Goal: Information Seeking & Learning: Learn about a topic

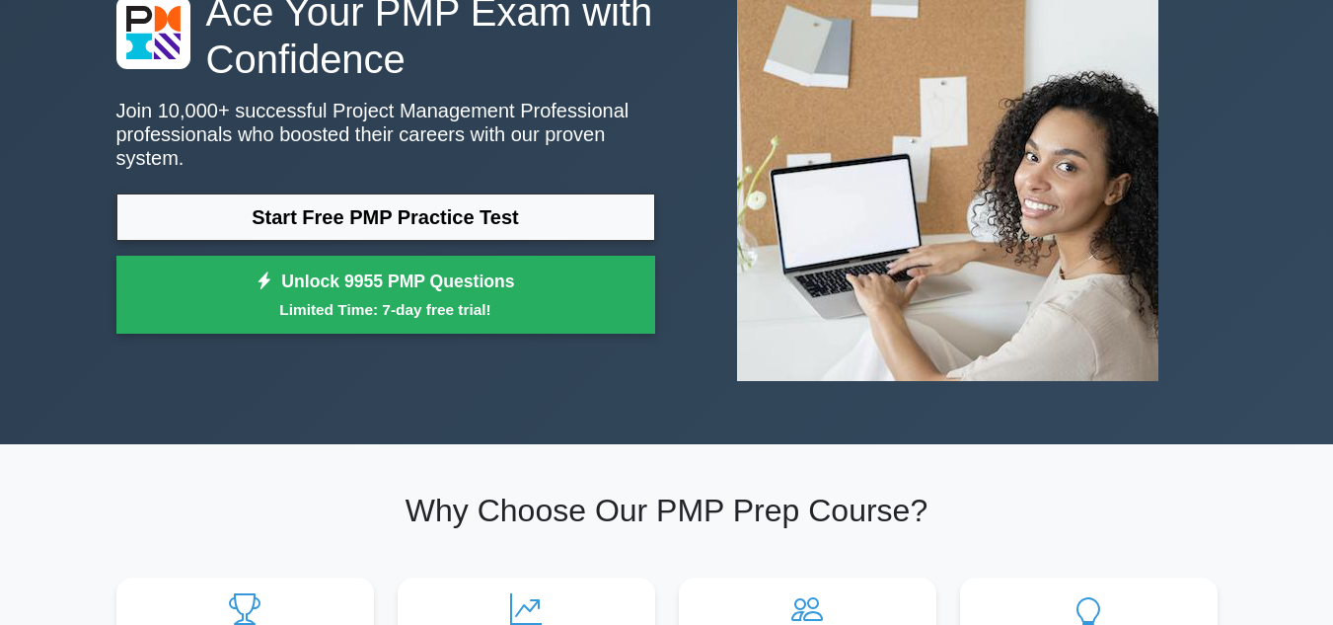
scroll to position [197, 0]
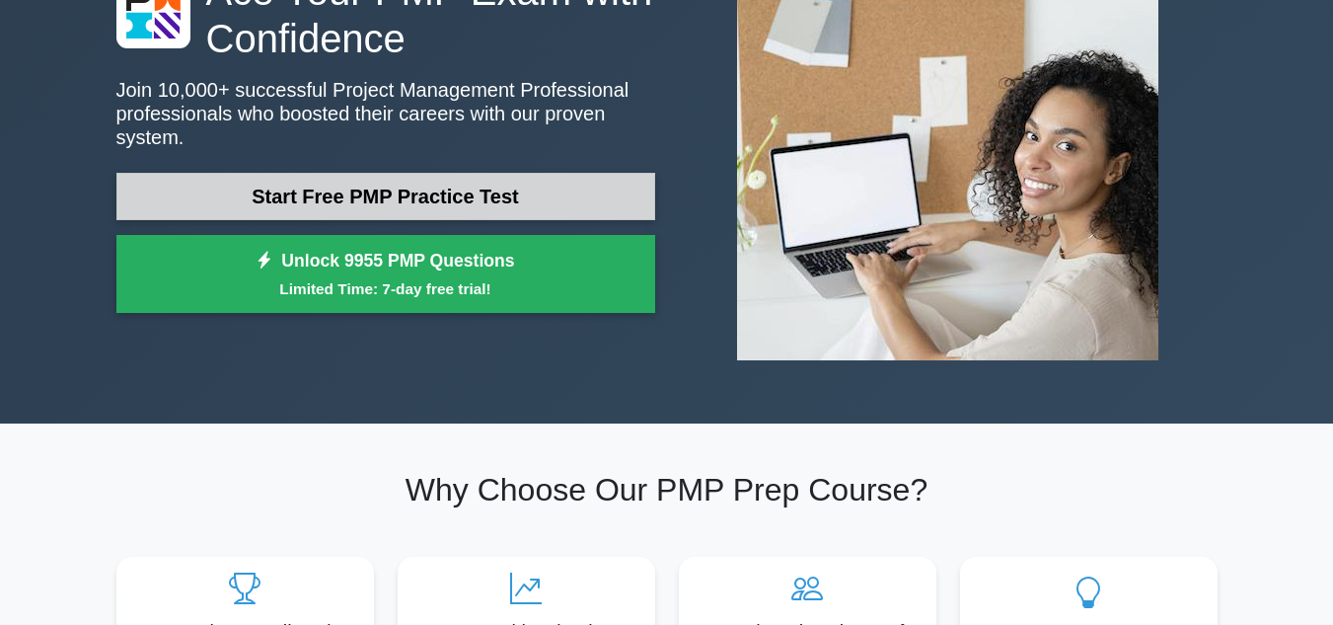
click at [385, 188] on link "Start Free PMP Practice Test" at bounding box center [385, 196] width 539 height 47
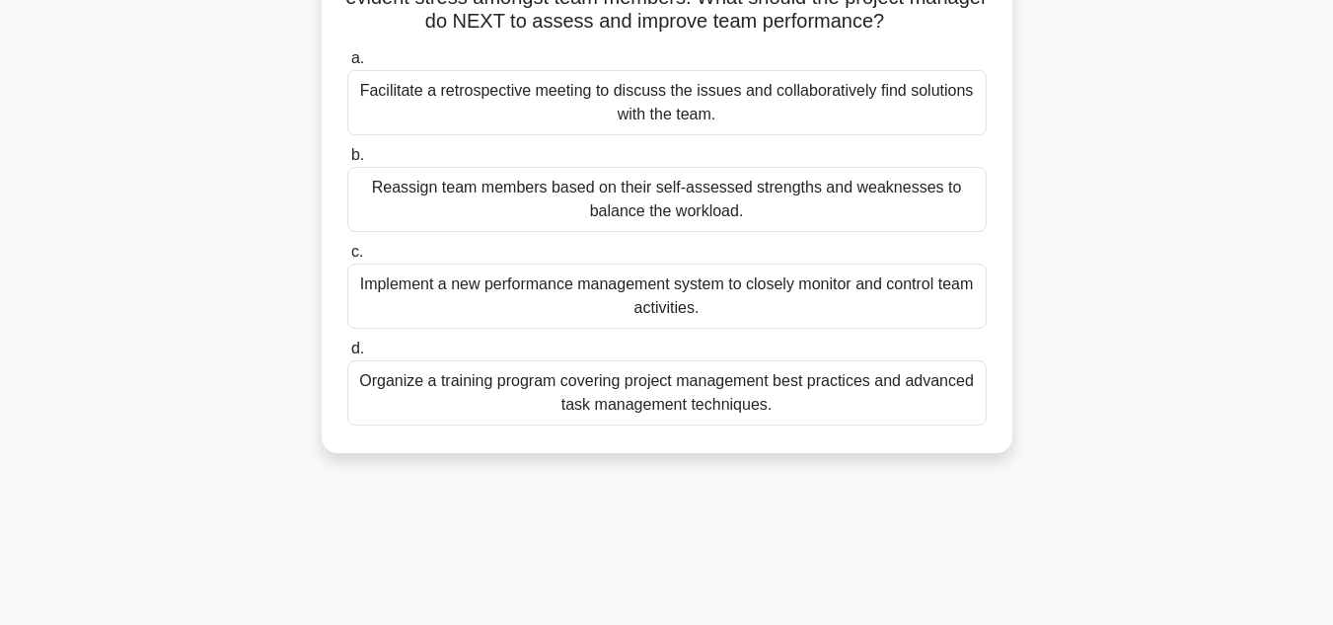
scroll to position [197, 0]
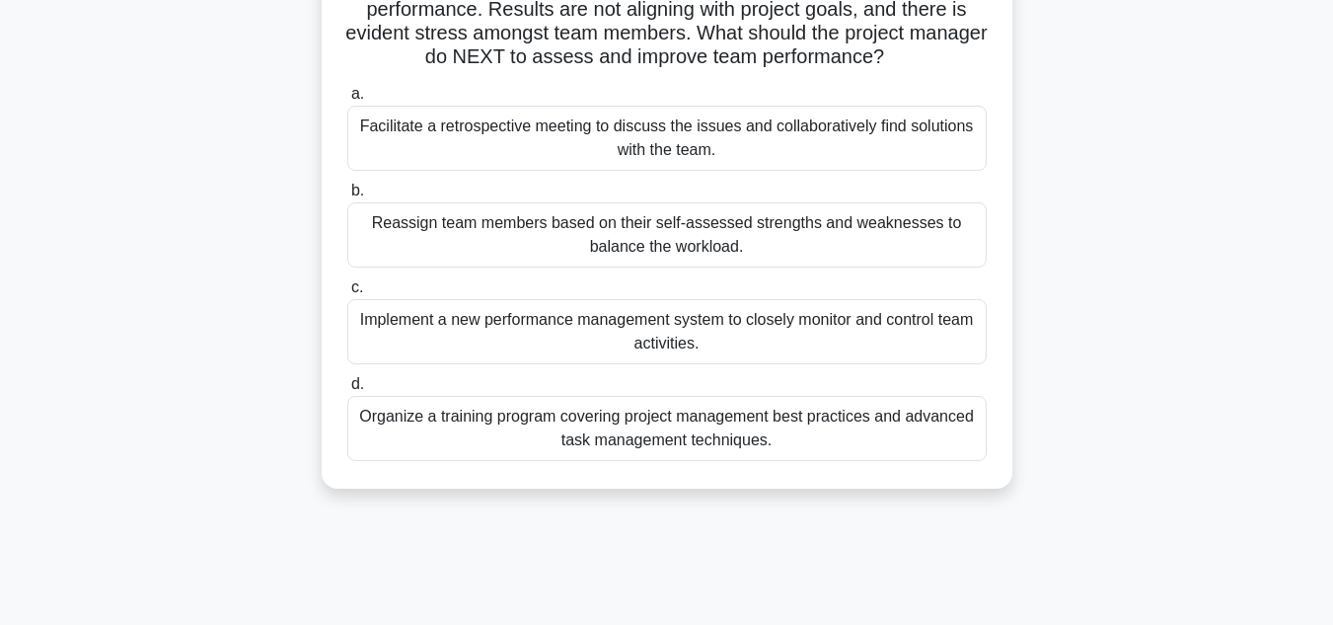
click at [631, 419] on div "Organize a training program covering project management best practices and adva…" at bounding box center [666, 428] width 639 height 65
click at [347, 391] on input "d. Organize a training program covering project management best practices and a…" at bounding box center [347, 384] width 0 height 13
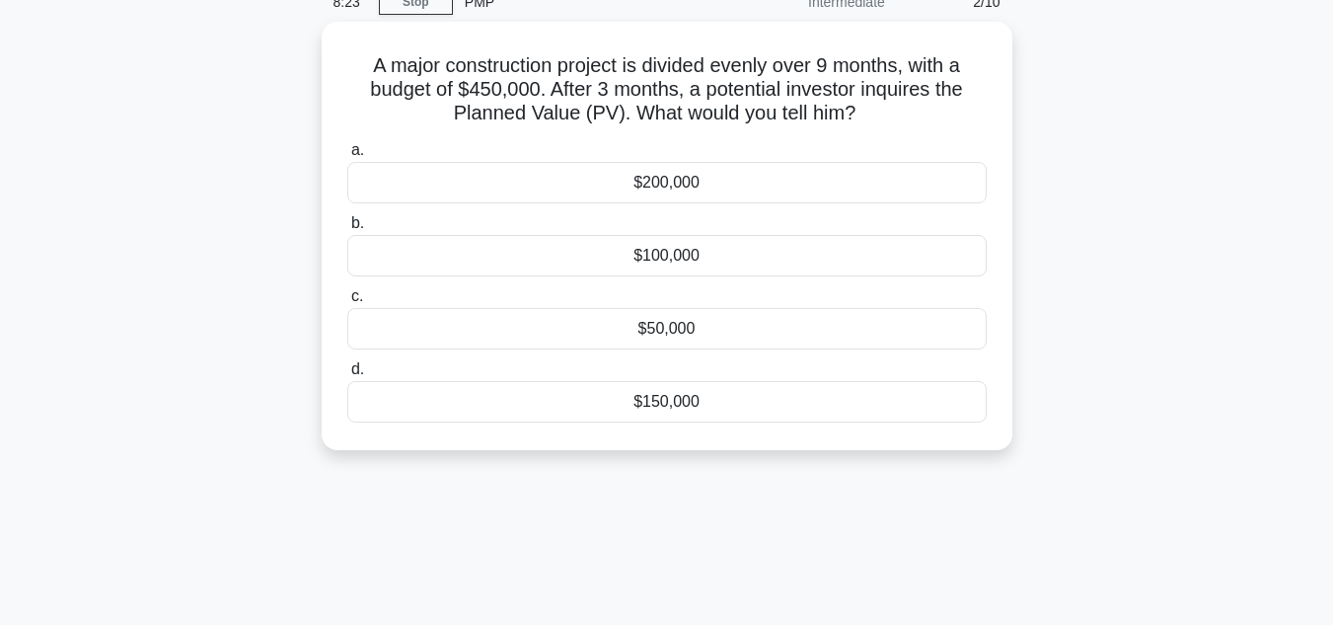
scroll to position [0, 0]
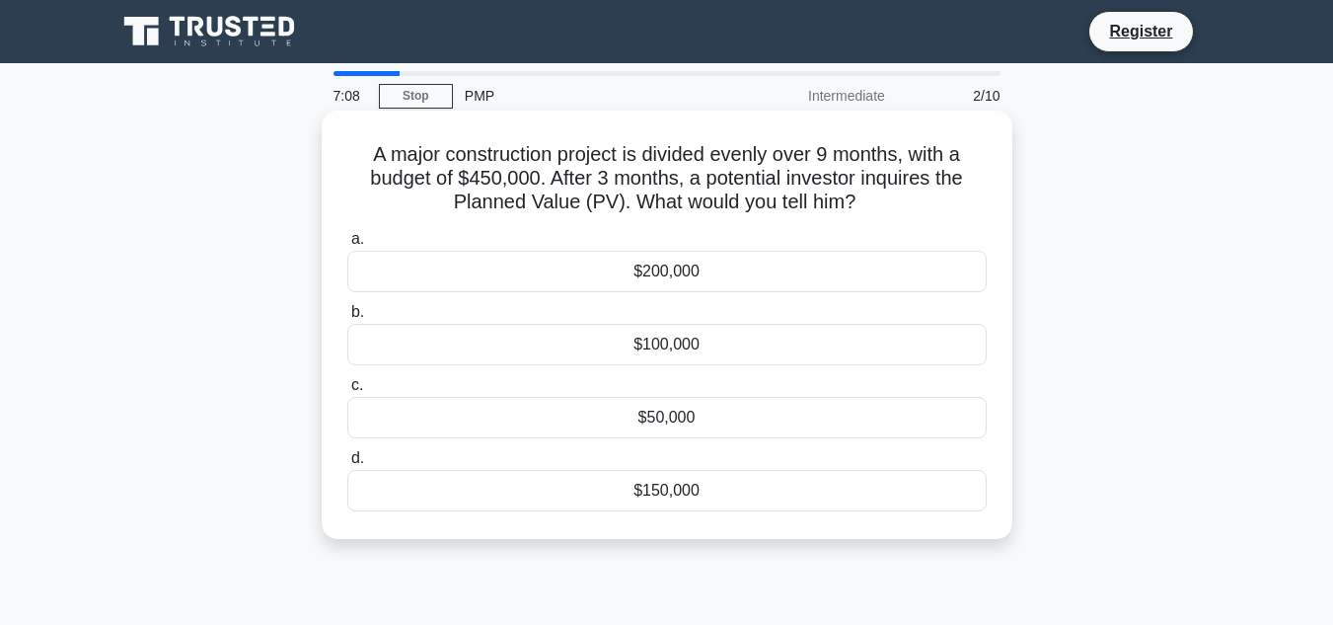
click at [667, 494] on div "$150,000" at bounding box center [666, 490] width 639 height 41
click at [347, 465] on input "d. $150,000" at bounding box center [347, 458] width 0 height 13
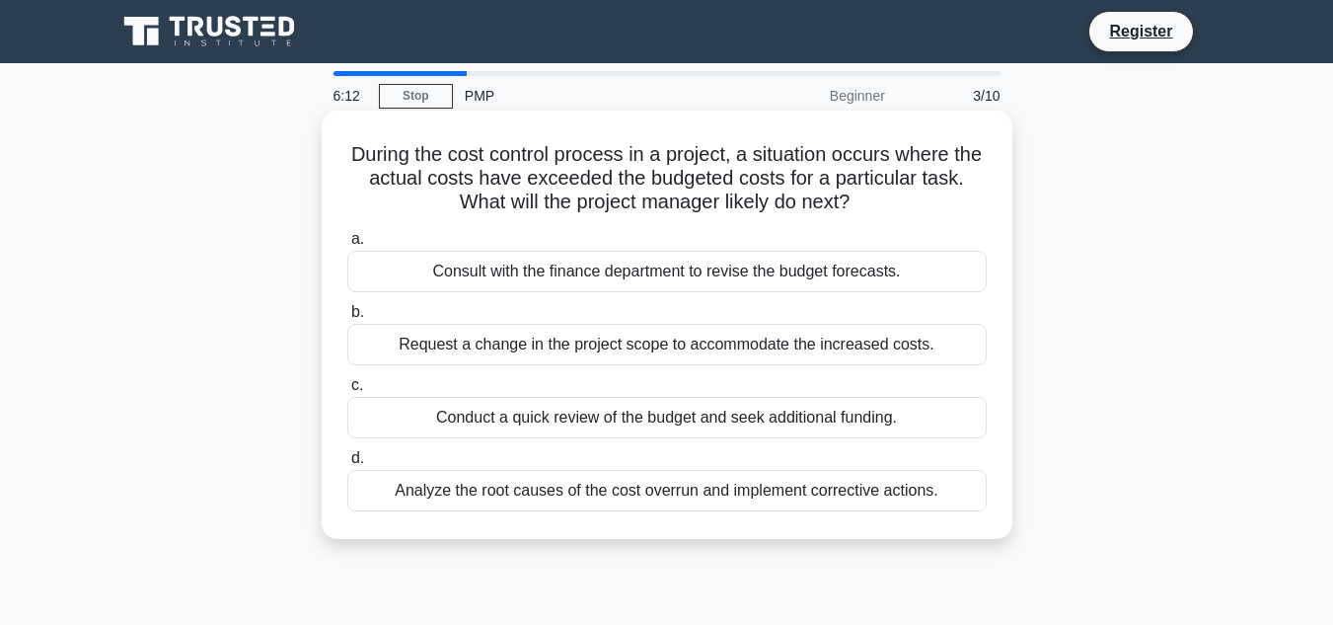
scroll to position [99, 0]
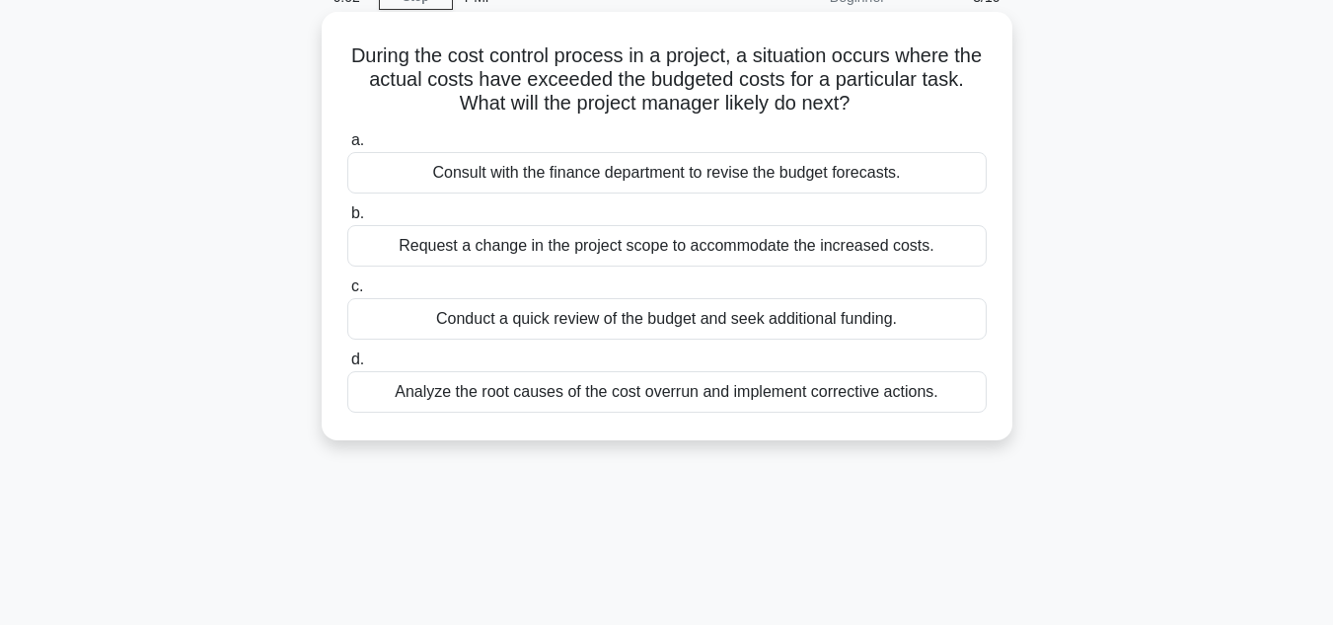
click at [620, 406] on div "Analyze the root causes of the cost overrun and implement corrective actions." at bounding box center [666, 391] width 639 height 41
click at [347, 366] on input "d. Analyze the root causes of the cost overrun and implement corrective actions." at bounding box center [347, 359] width 0 height 13
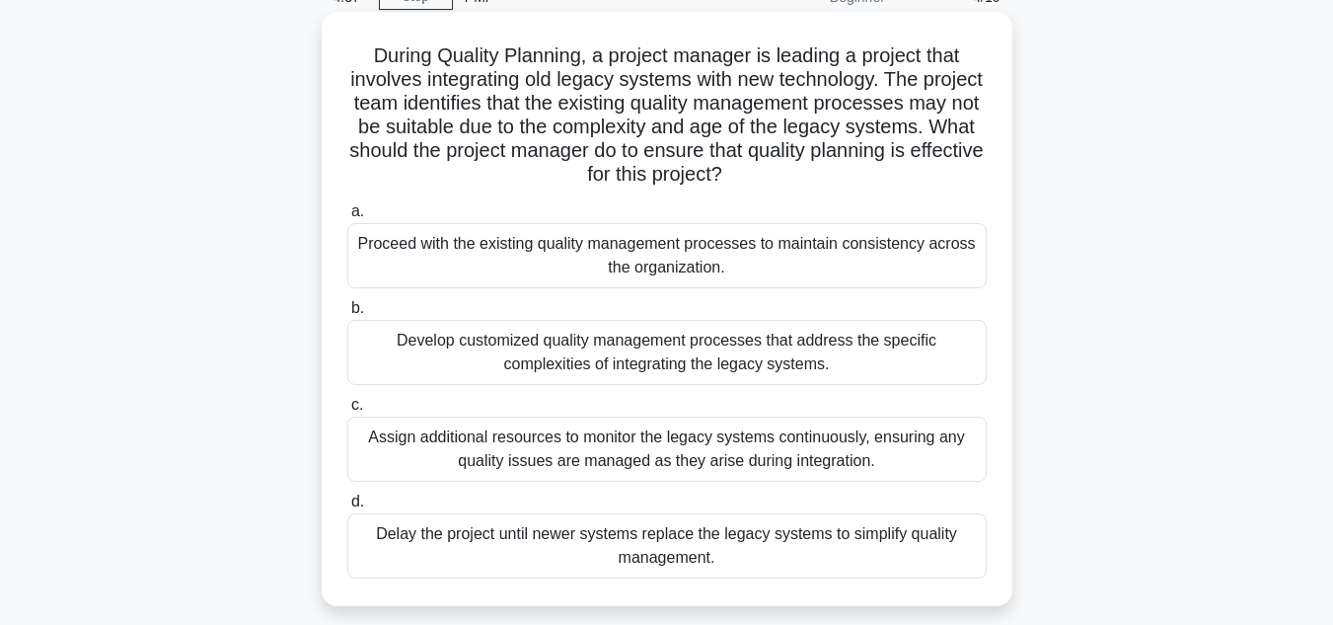
scroll to position [197, 0]
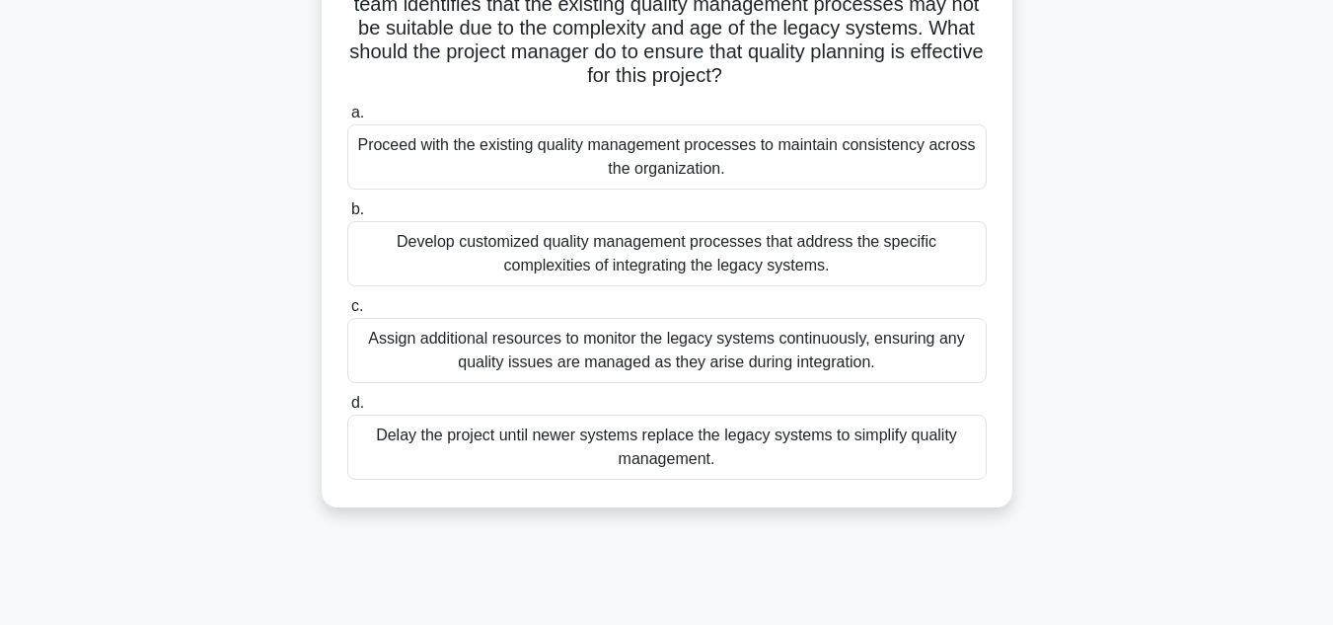
click at [697, 348] on div "Assign additional resources to monitor the legacy systems continuously, ensurin…" at bounding box center [666, 350] width 639 height 65
click at [347, 313] on input "c. Assign additional resources to monitor the legacy systems continuously, ensu…" at bounding box center [347, 306] width 0 height 13
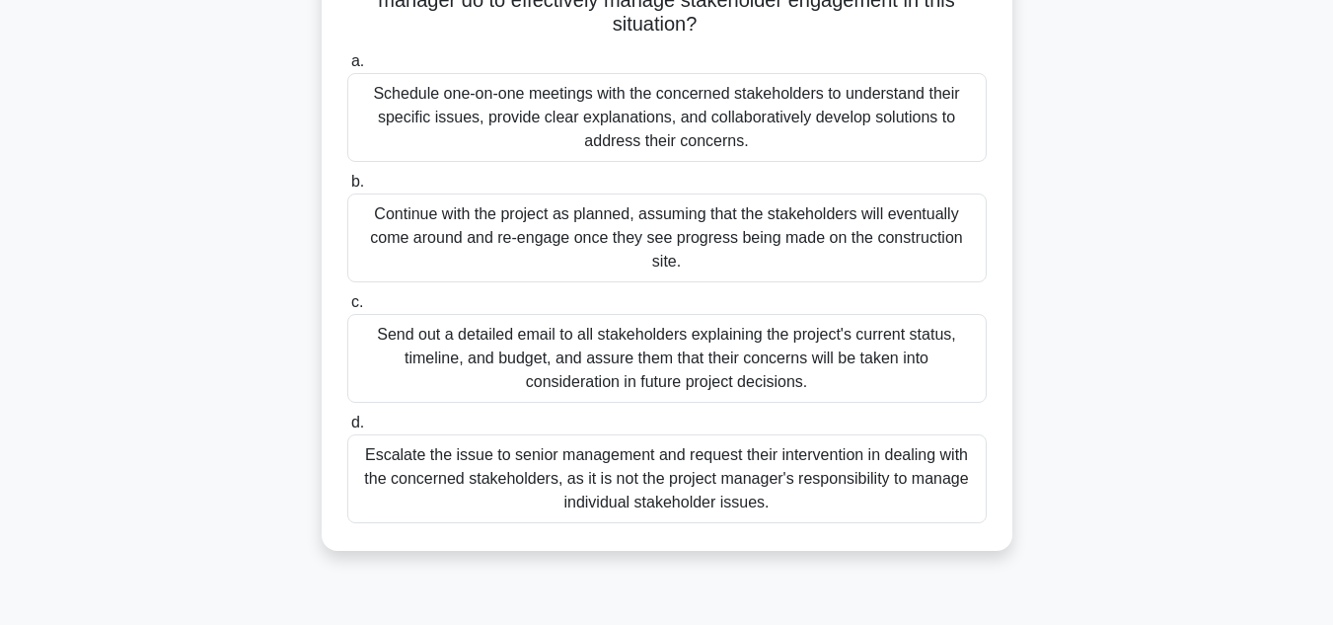
scroll to position [395, 0]
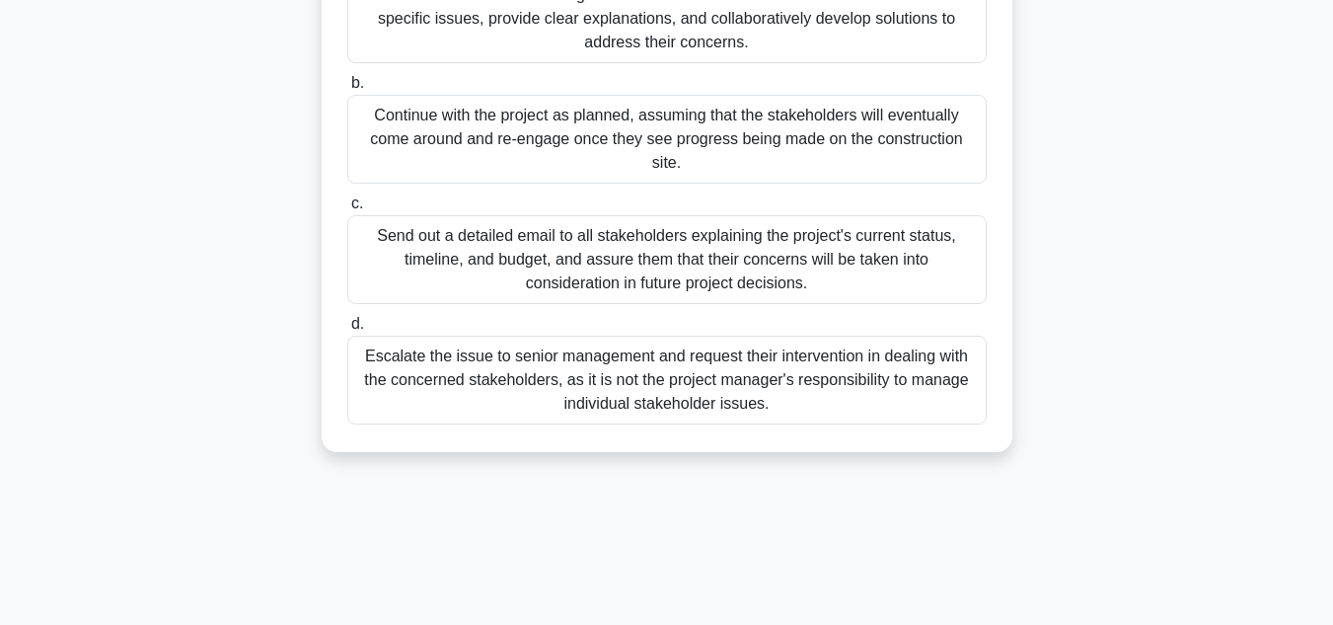
click at [672, 268] on div "Send out a detailed email to all stakeholders explaining the project's current …" at bounding box center [666, 259] width 639 height 89
click at [347, 210] on input "c. Send out a detailed email to all stakeholders explaining the project's curre…" at bounding box center [347, 203] width 0 height 13
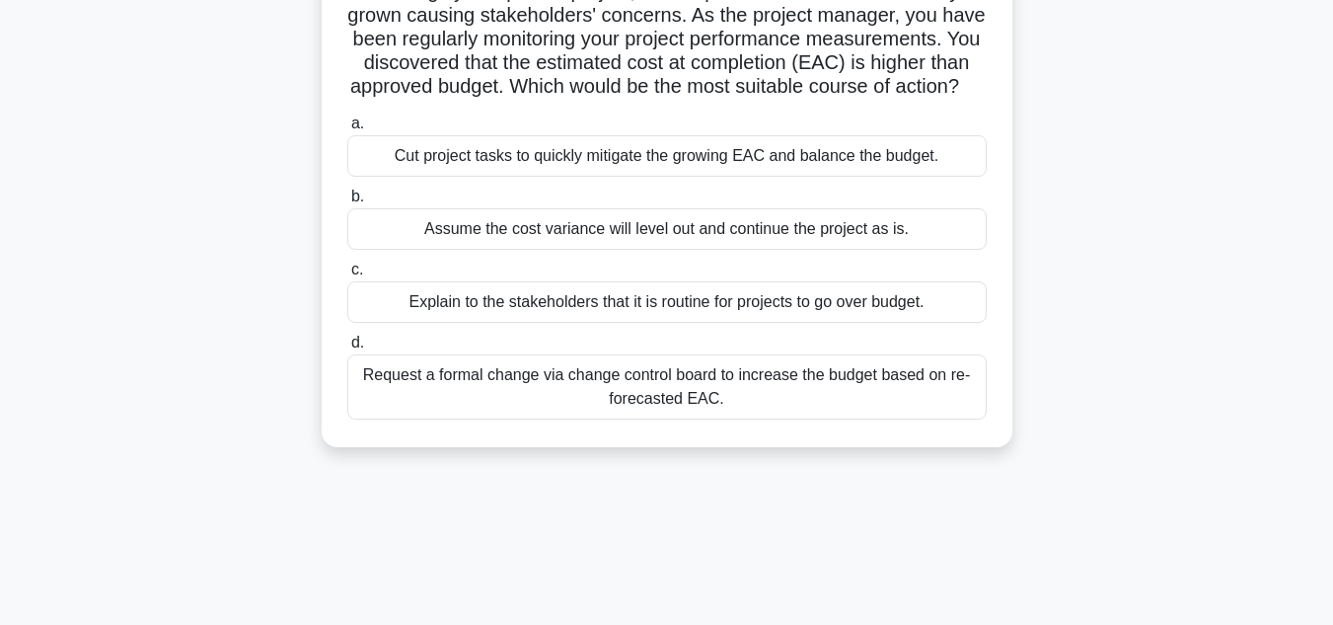
scroll to position [197, 0]
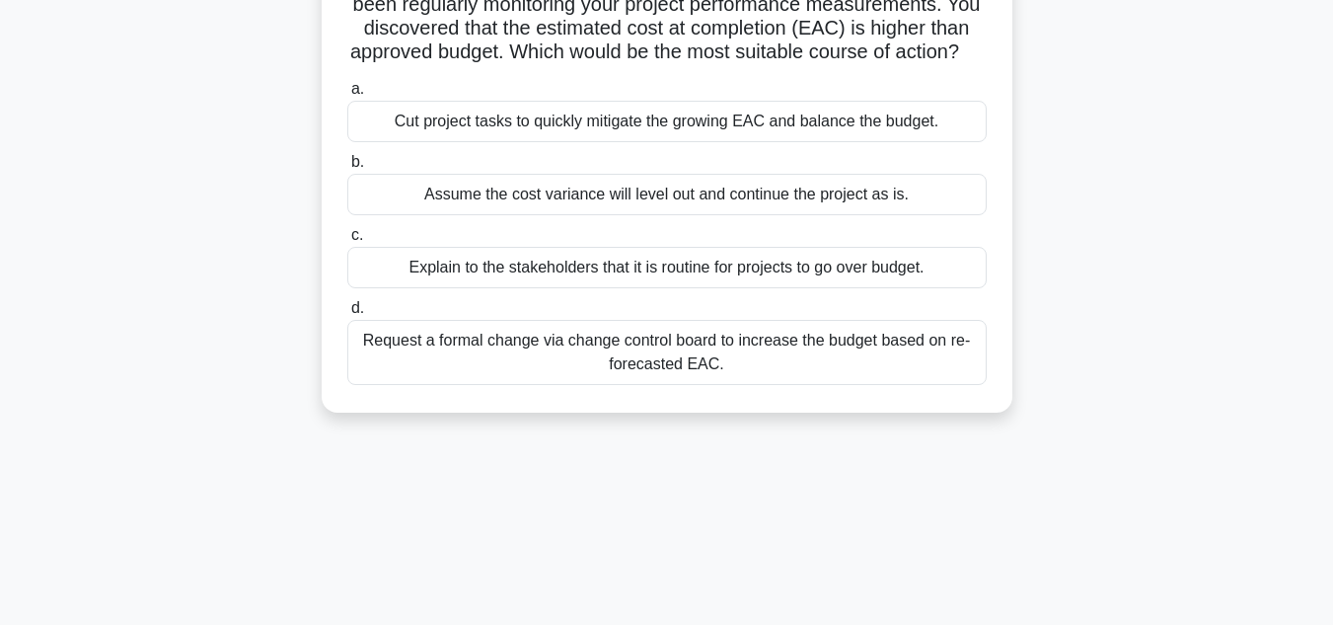
click at [753, 371] on div "Request a formal change via change control board to increase the budget based o…" at bounding box center [666, 352] width 639 height 65
click at [347, 315] on input "d. Request a formal change via change control board to increase the budget base…" at bounding box center [347, 308] width 0 height 13
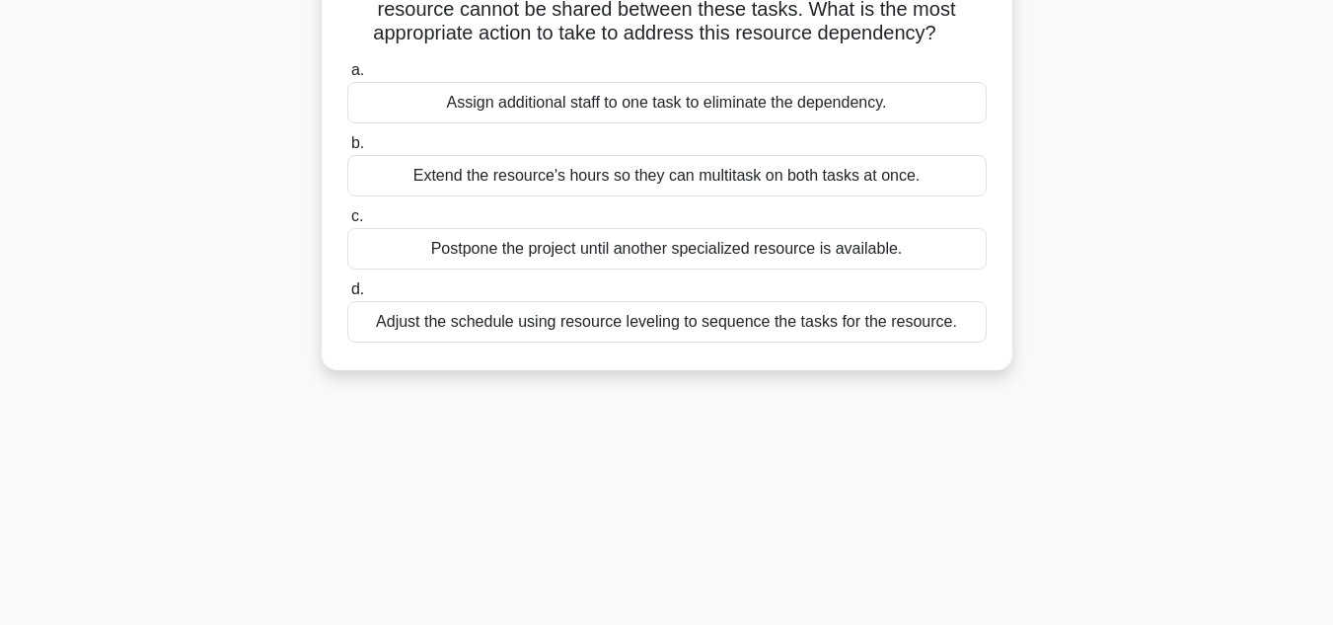
scroll to position [0, 0]
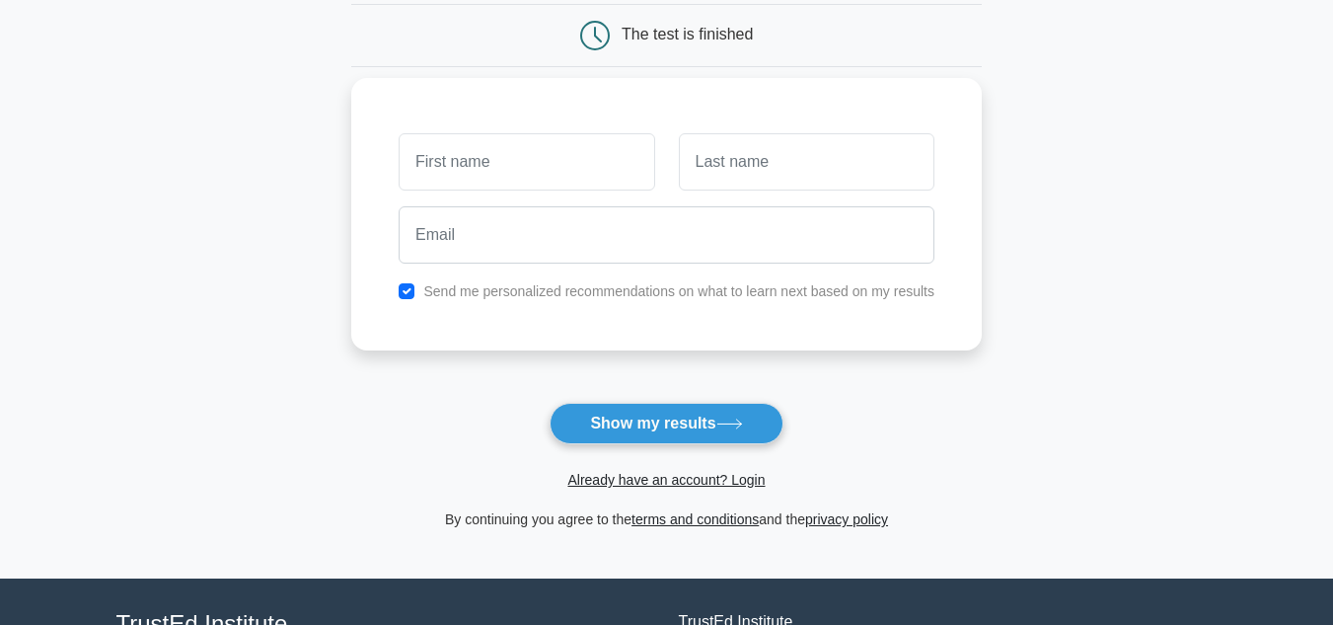
scroll to position [197, 0]
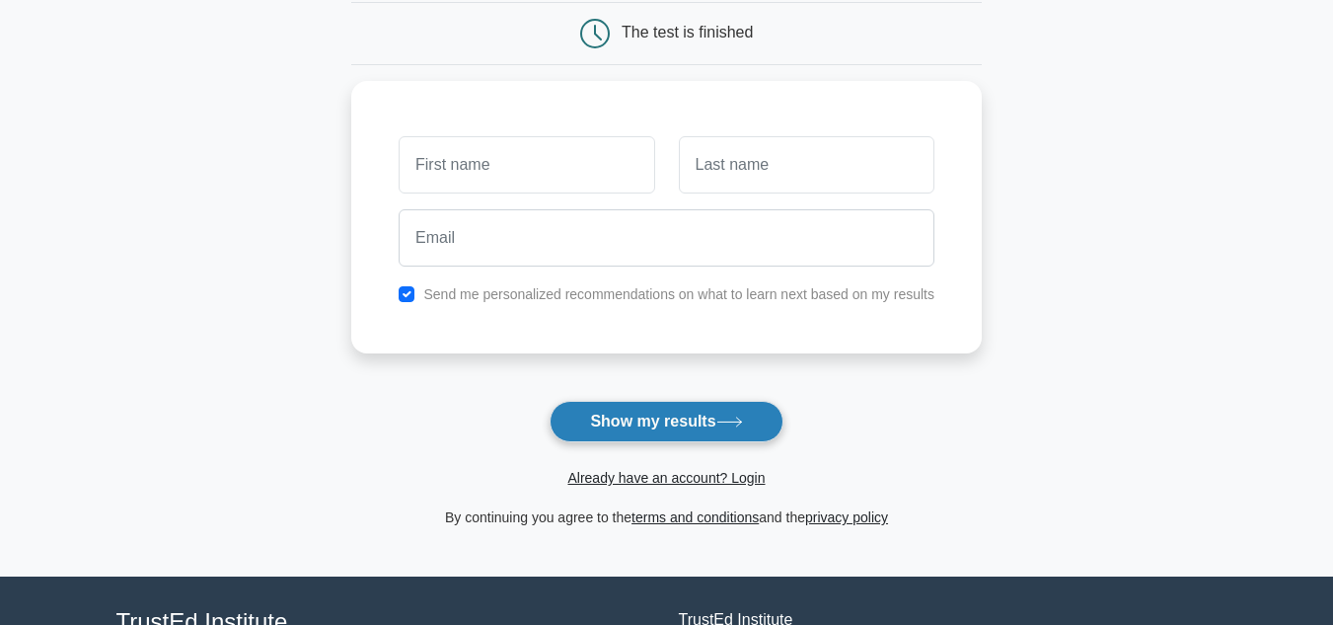
click at [670, 420] on button "Show my results" at bounding box center [666, 421] width 233 height 41
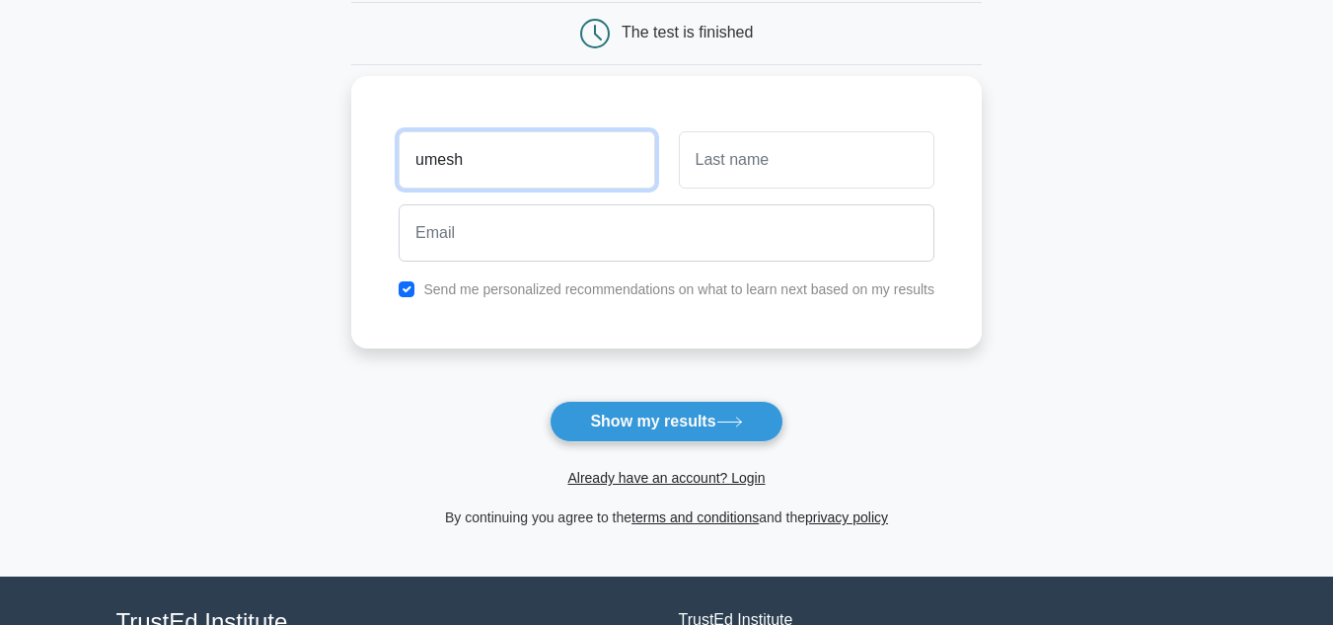
type input "umesh"
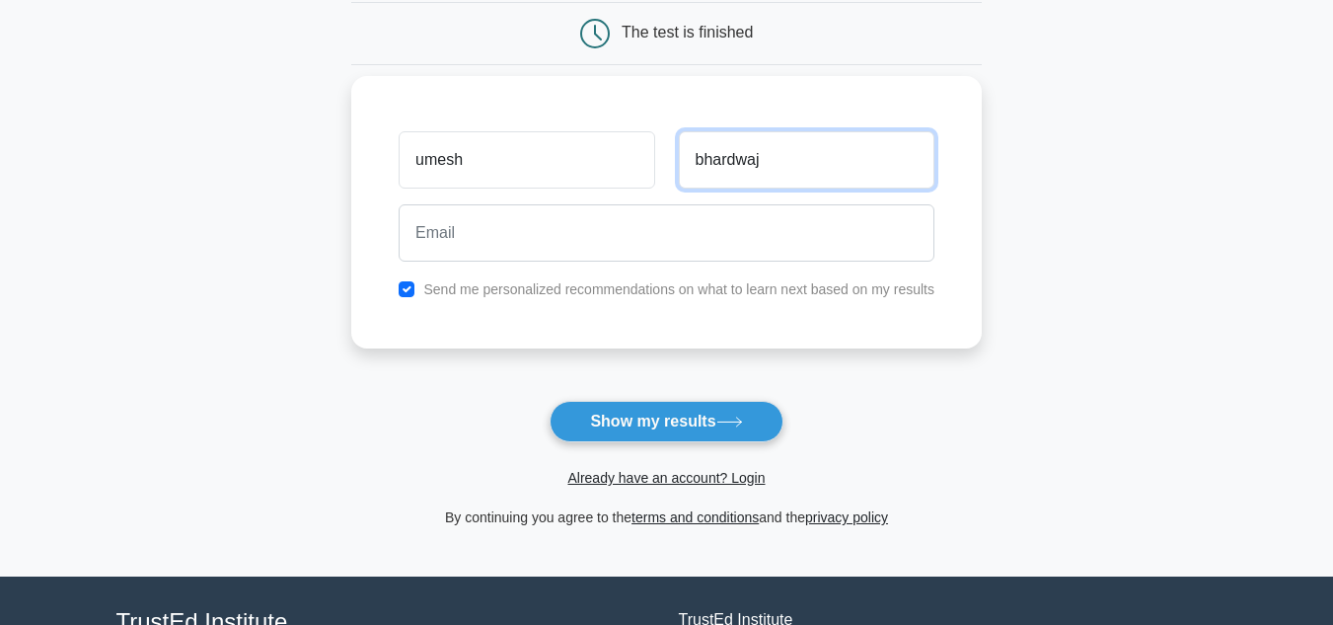
type input "bhardwaj"
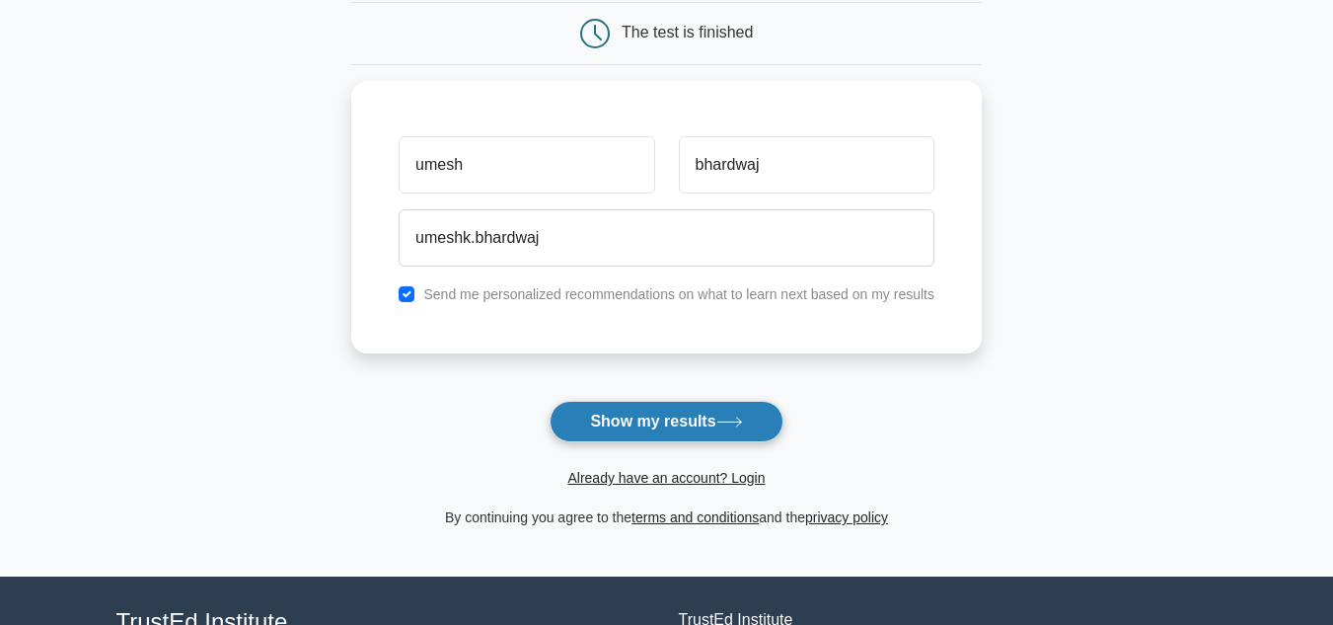
click at [640, 414] on button "Show my results" at bounding box center [666, 421] width 233 height 41
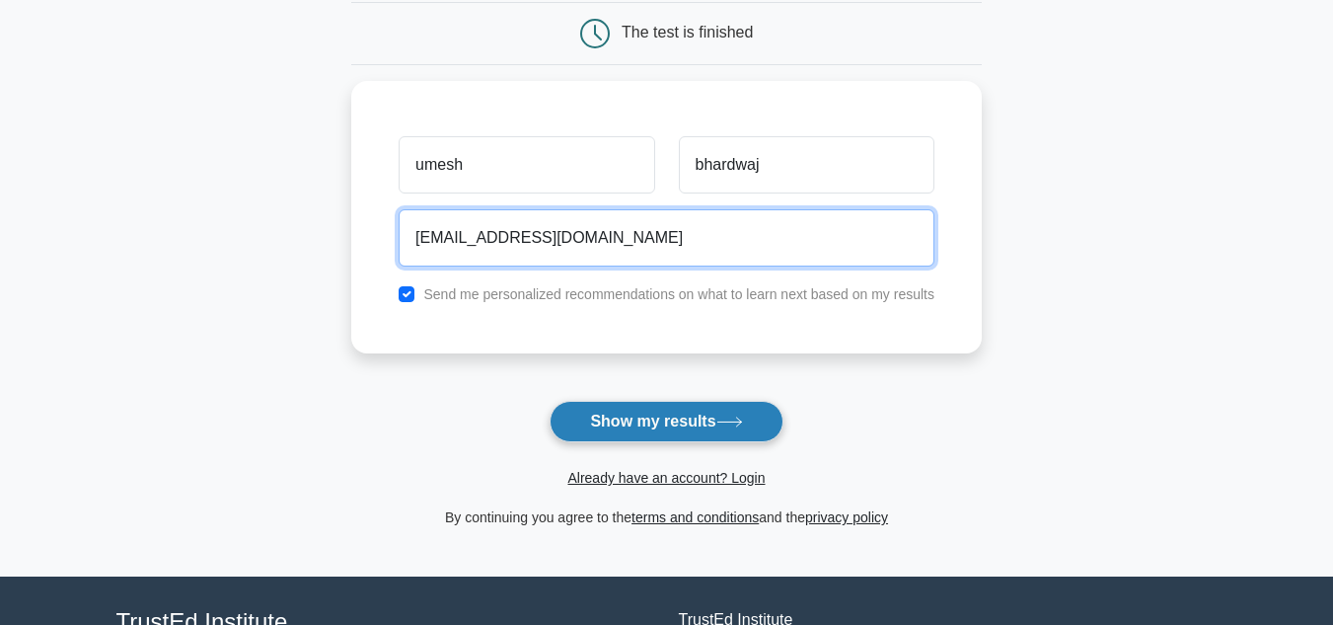
type input "umeshk.bhardwaj@yahoo.com"
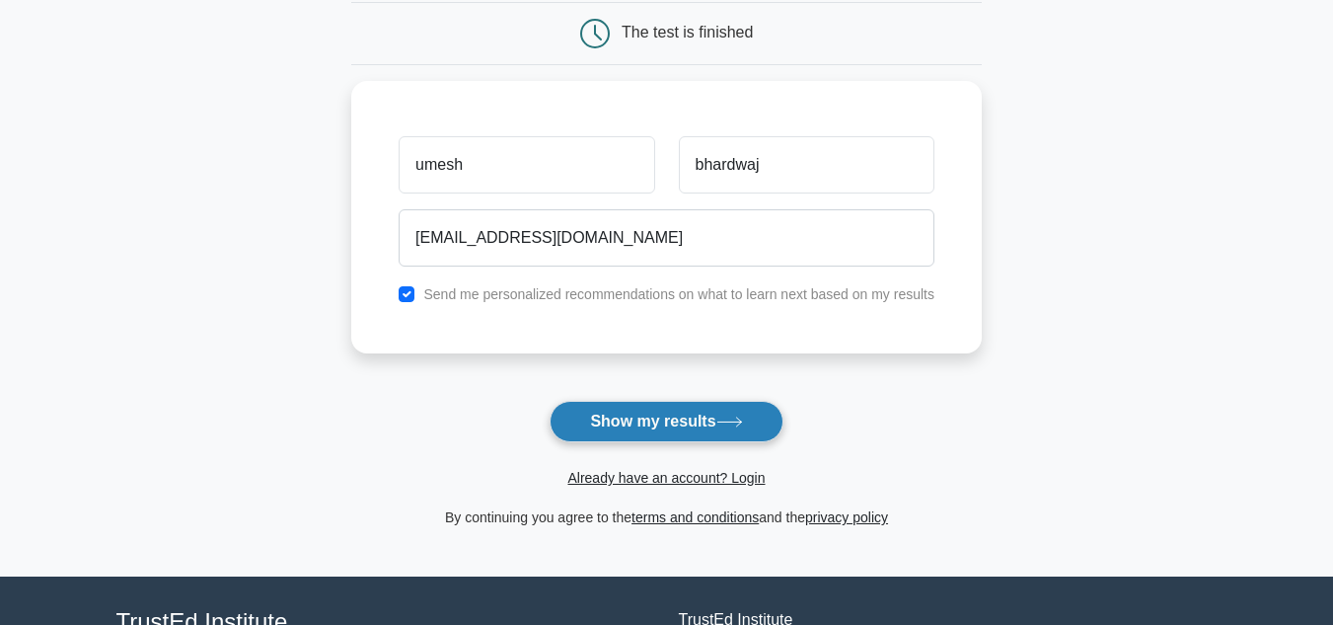
click at [648, 423] on button "Show my results" at bounding box center [666, 421] width 233 height 41
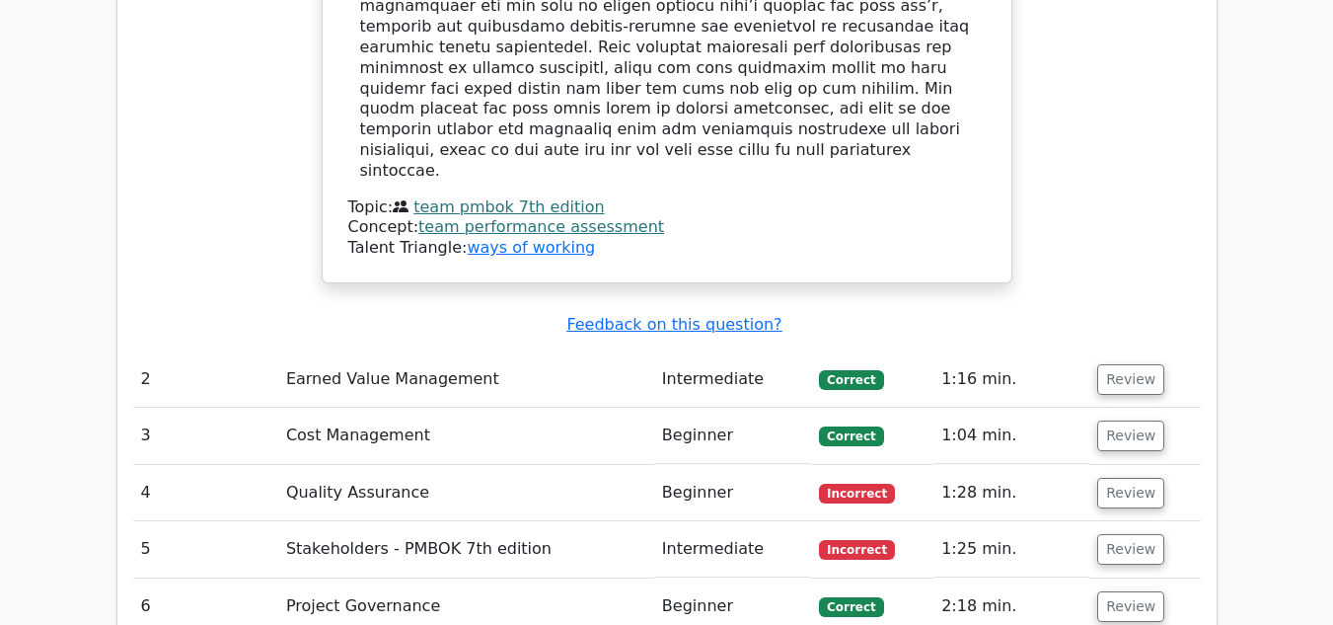
scroll to position [2467, 0]
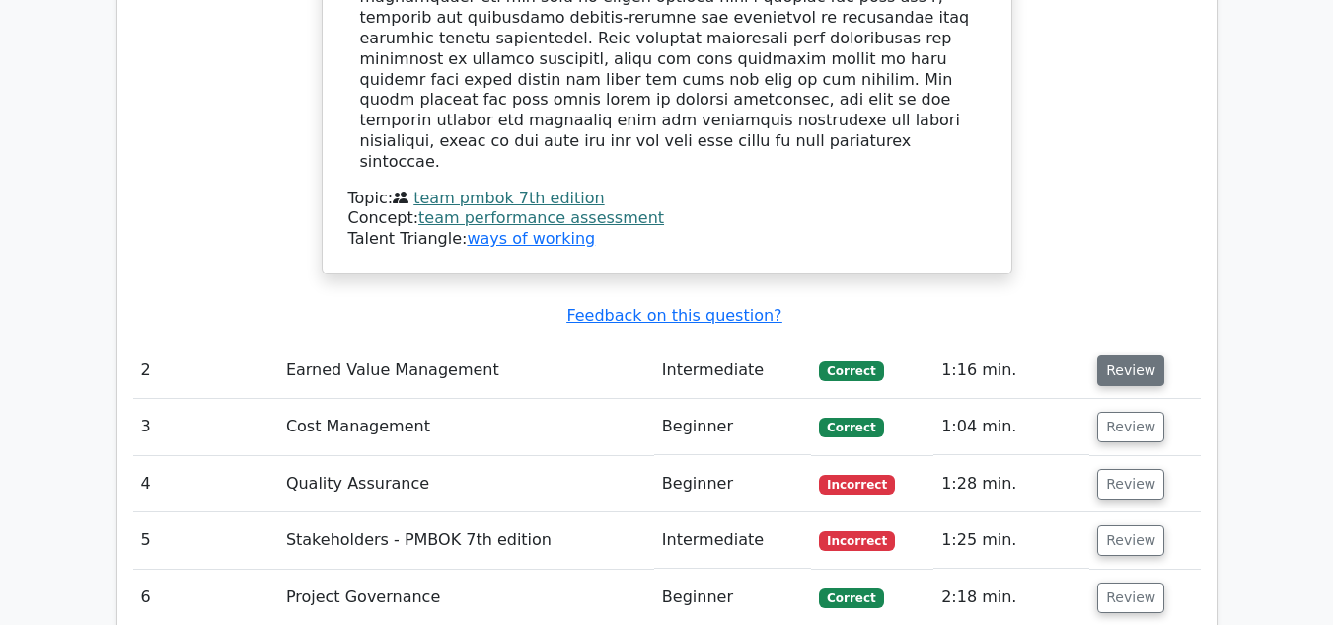
click at [1119, 355] on button "Review" at bounding box center [1130, 370] width 67 height 31
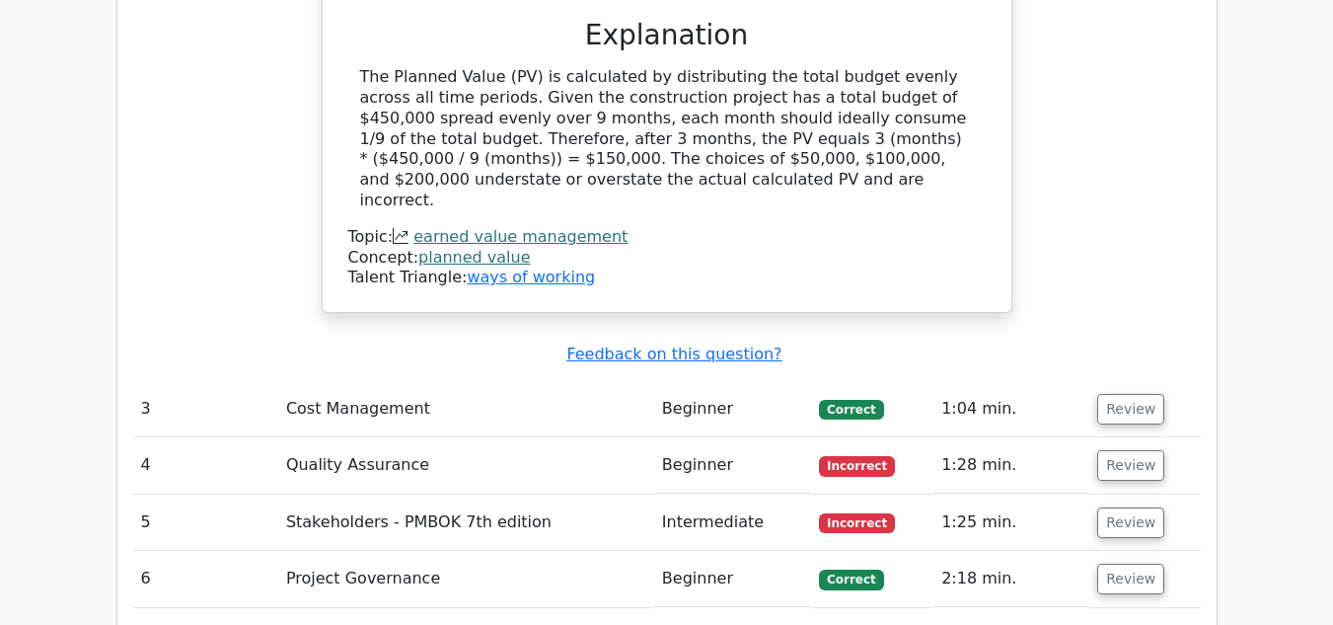
scroll to position [3256, 0]
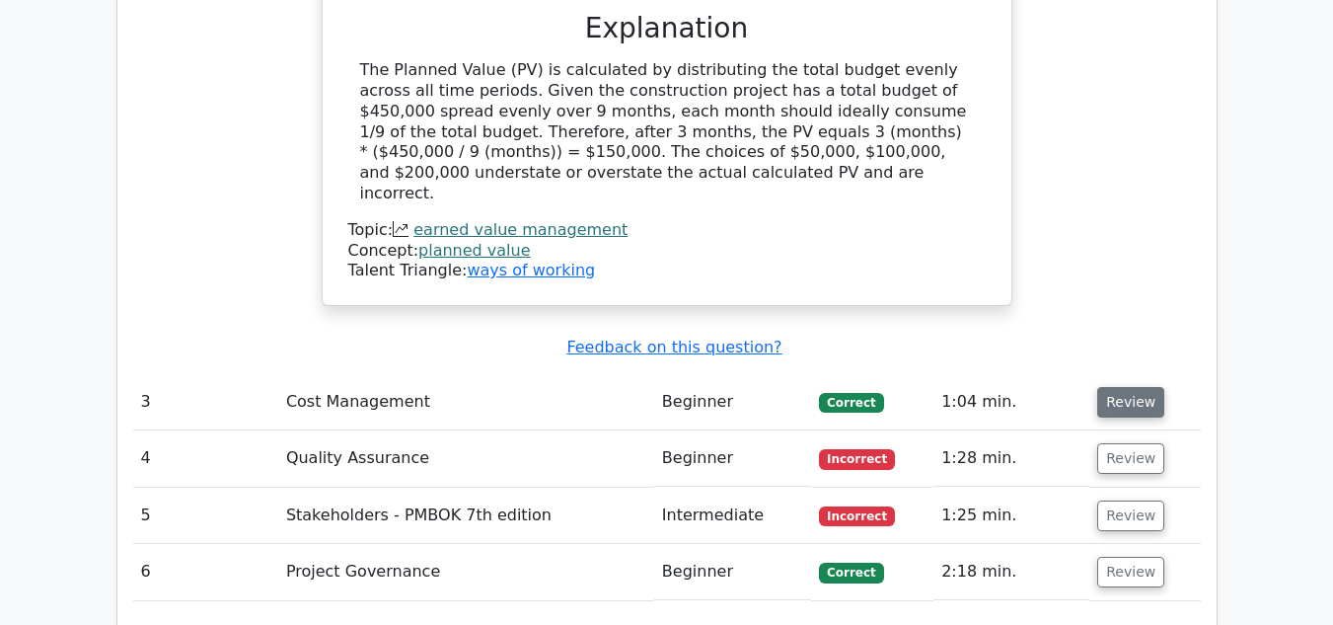
click at [1115, 387] on button "Review" at bounding box center [1130, 402] width 67 height 31
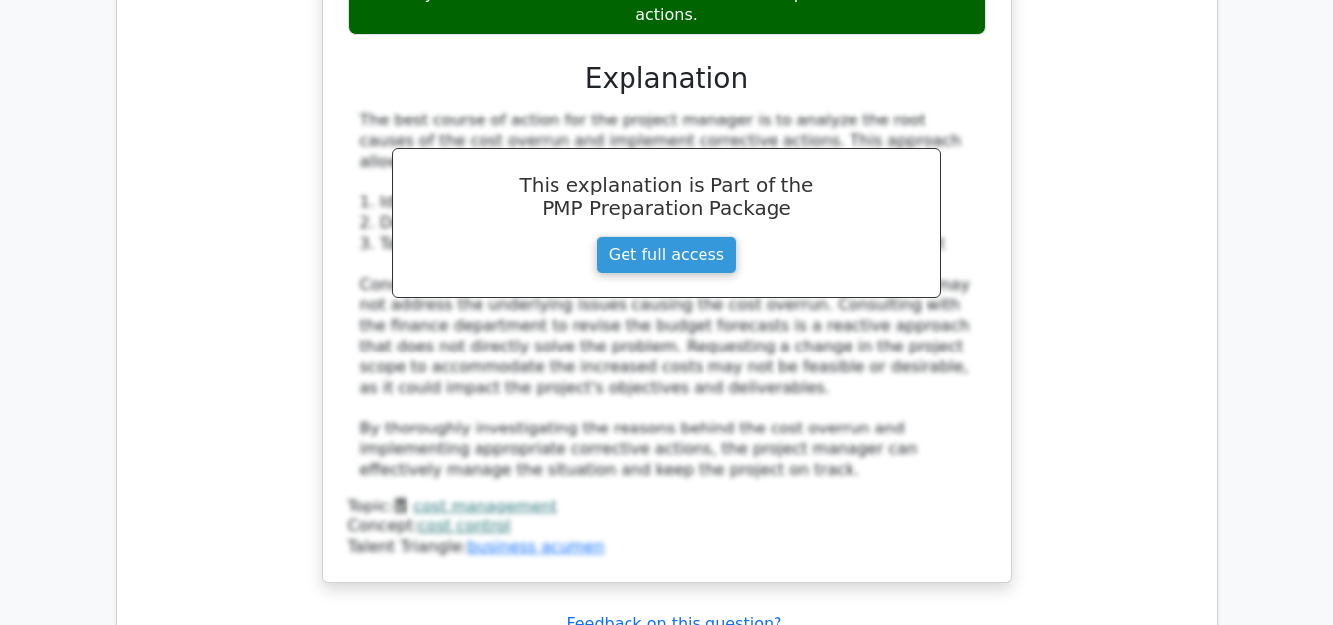
scroll to position [4341, 0]
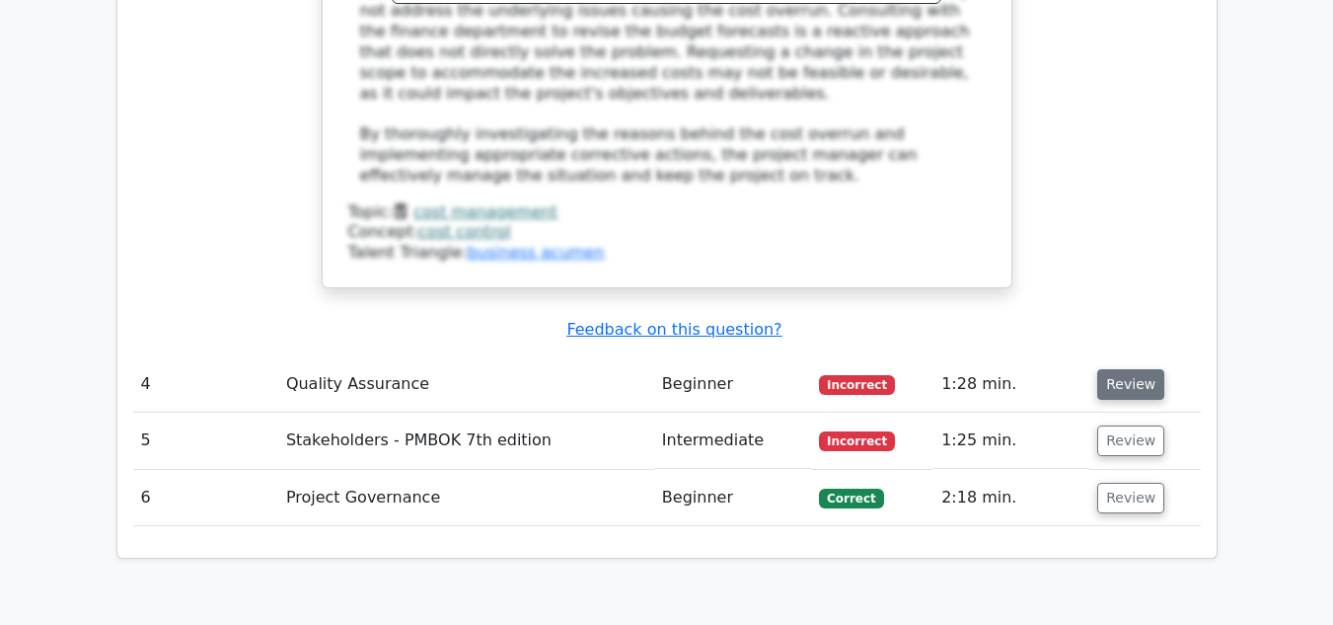
click at [1116, 369] on button "Review" at bounding box center [1130, 384] width 67 height 31
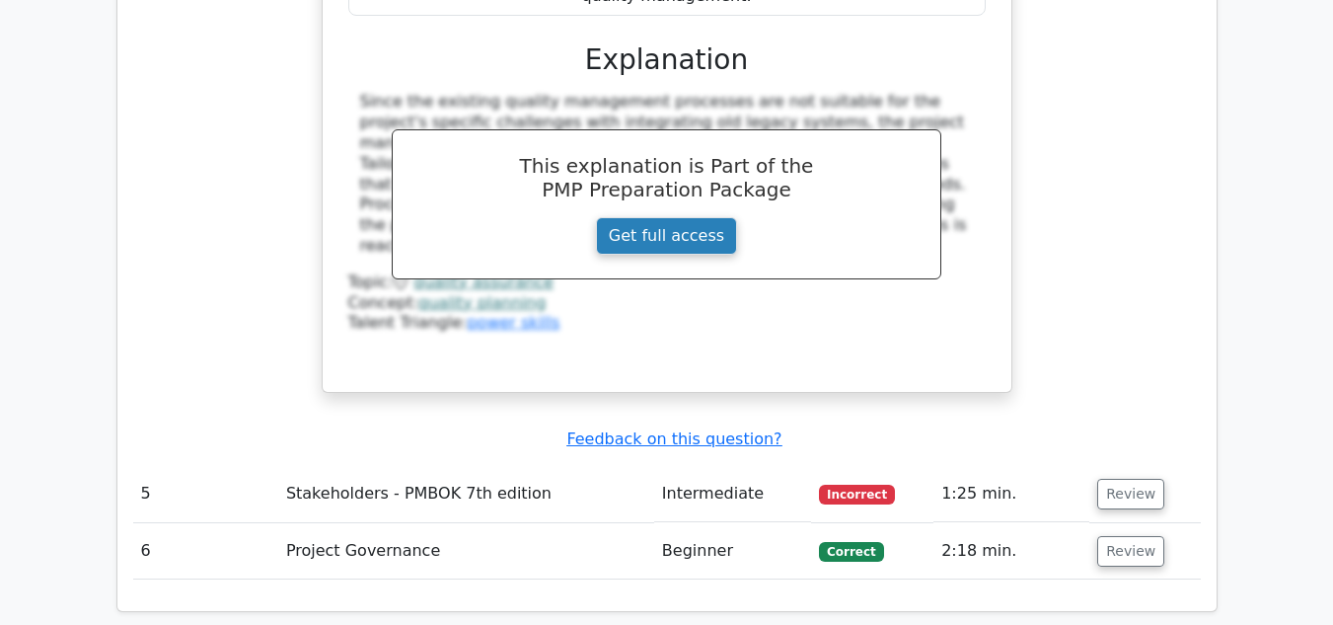
scroll to position [5328, 0]
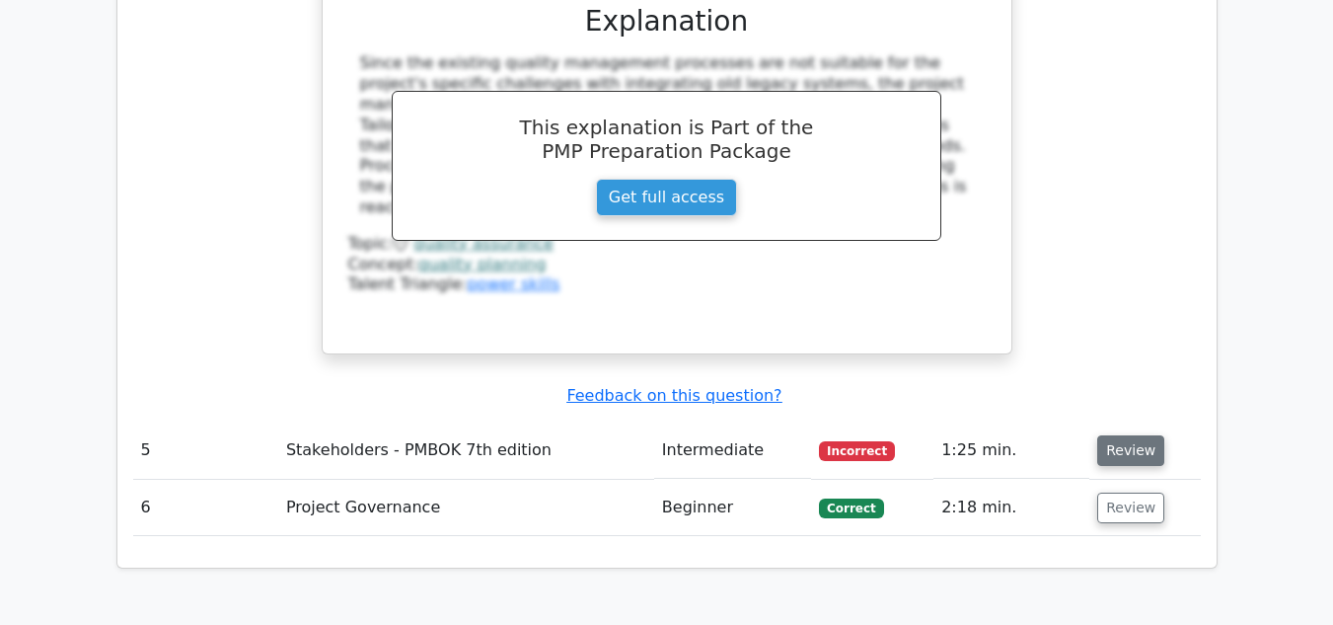
click at [1116, 435] on button "Review" at bounding box center [1130, 450] width 67 height 31
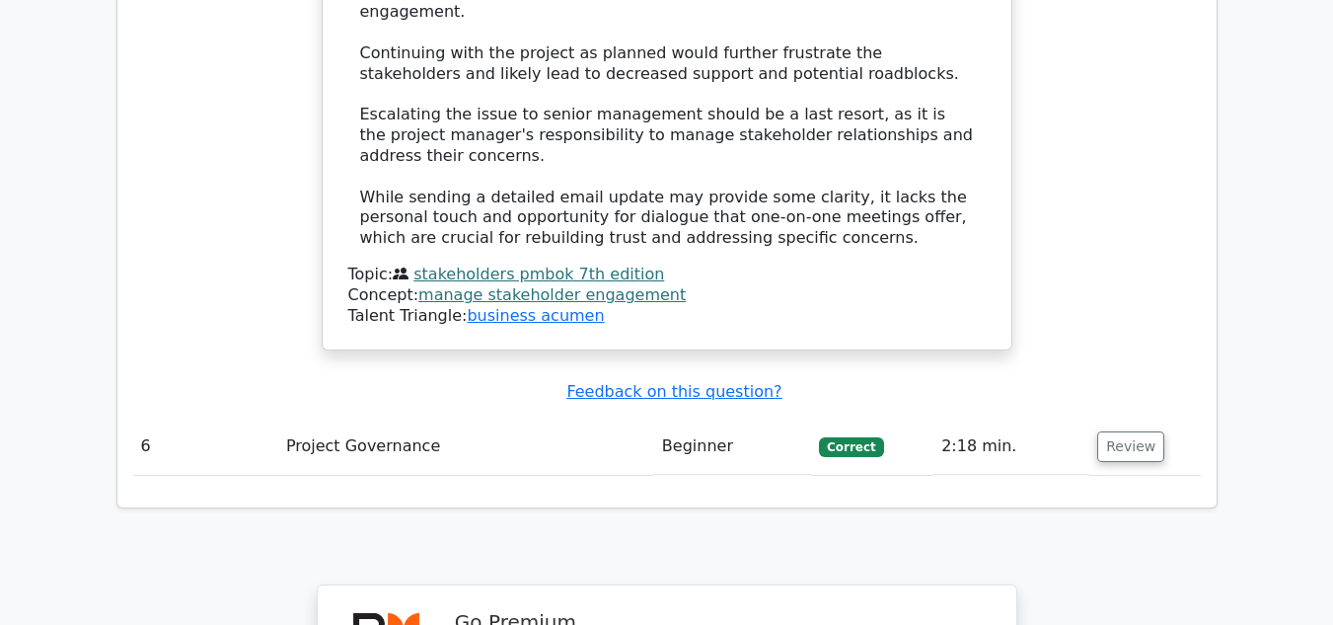
scroll to position [6710, 0]
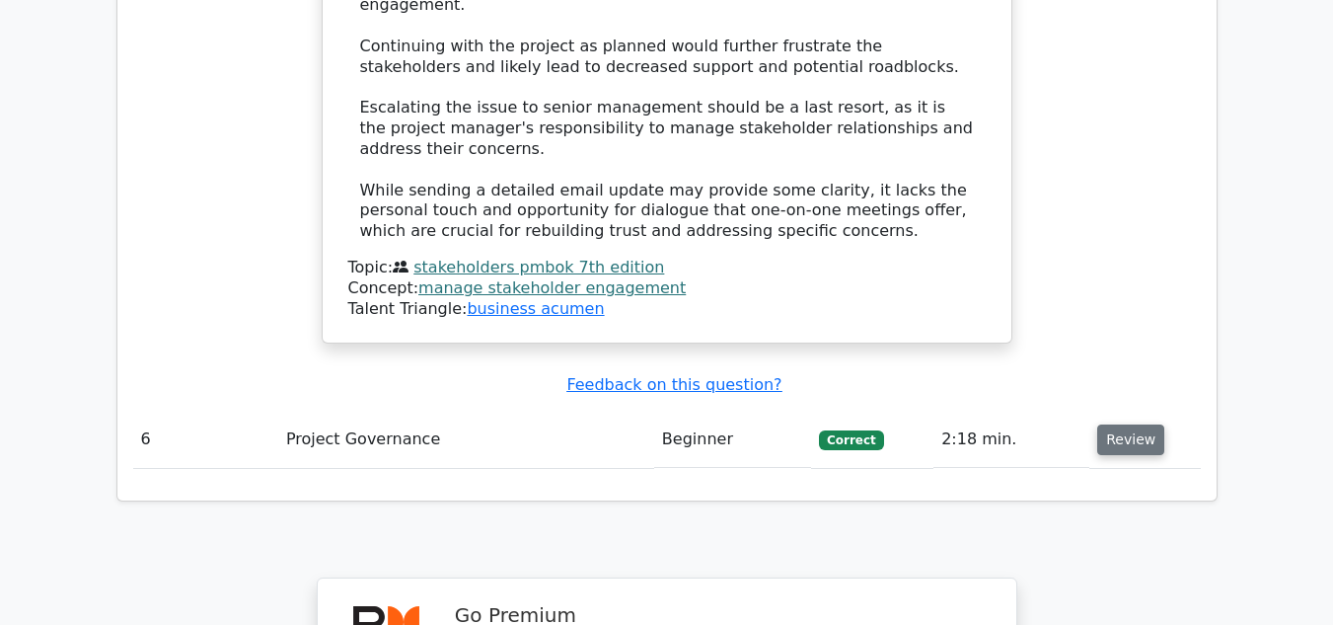
click at [1128, 424] on button "Review" at bounding box center [1130, 439] width 67 height 31
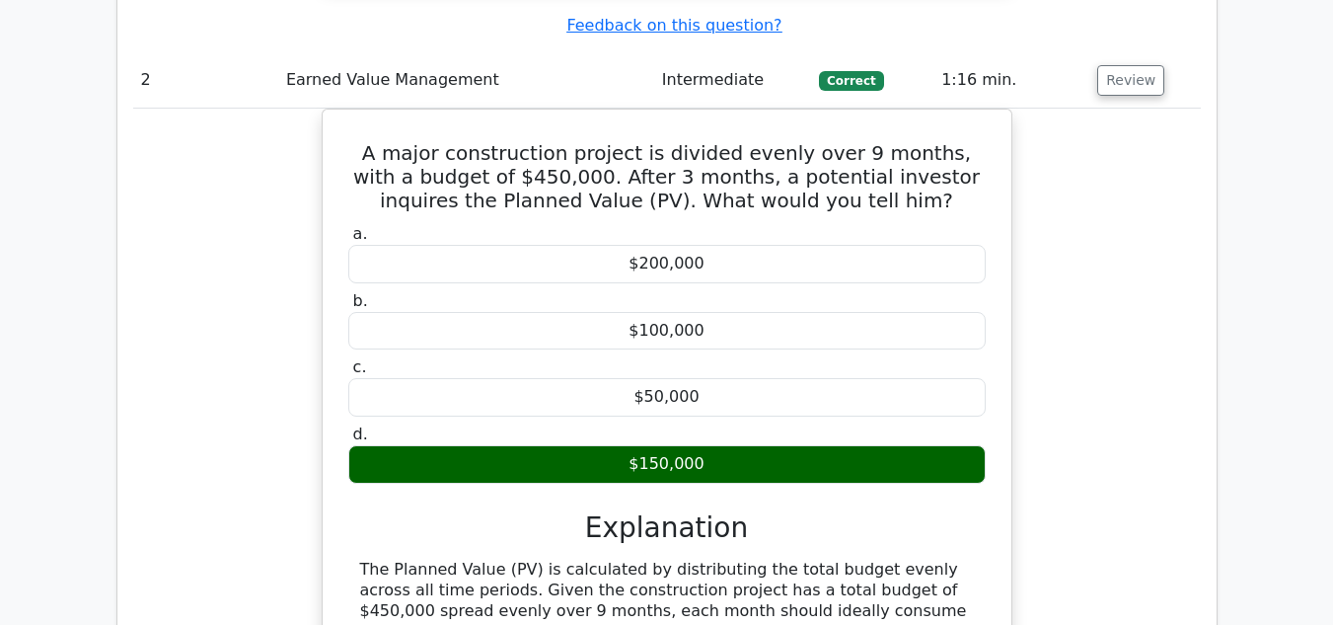
scroll to position [2368, 0]
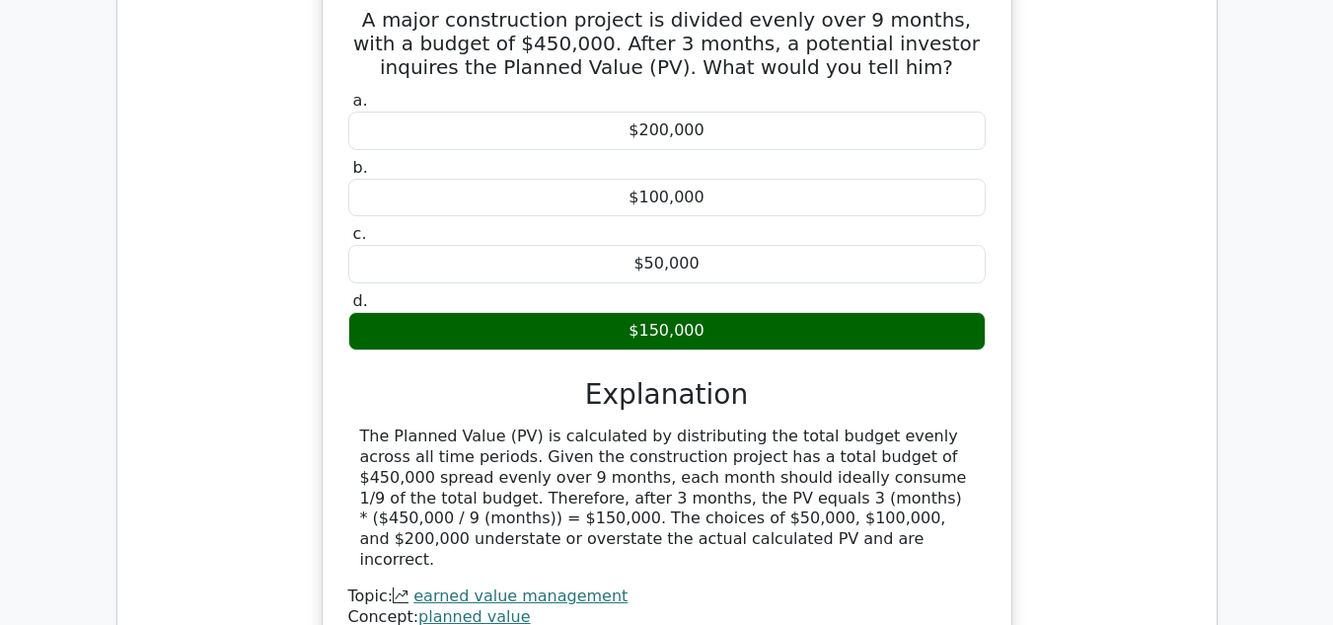
scroll to position [2960, 0]
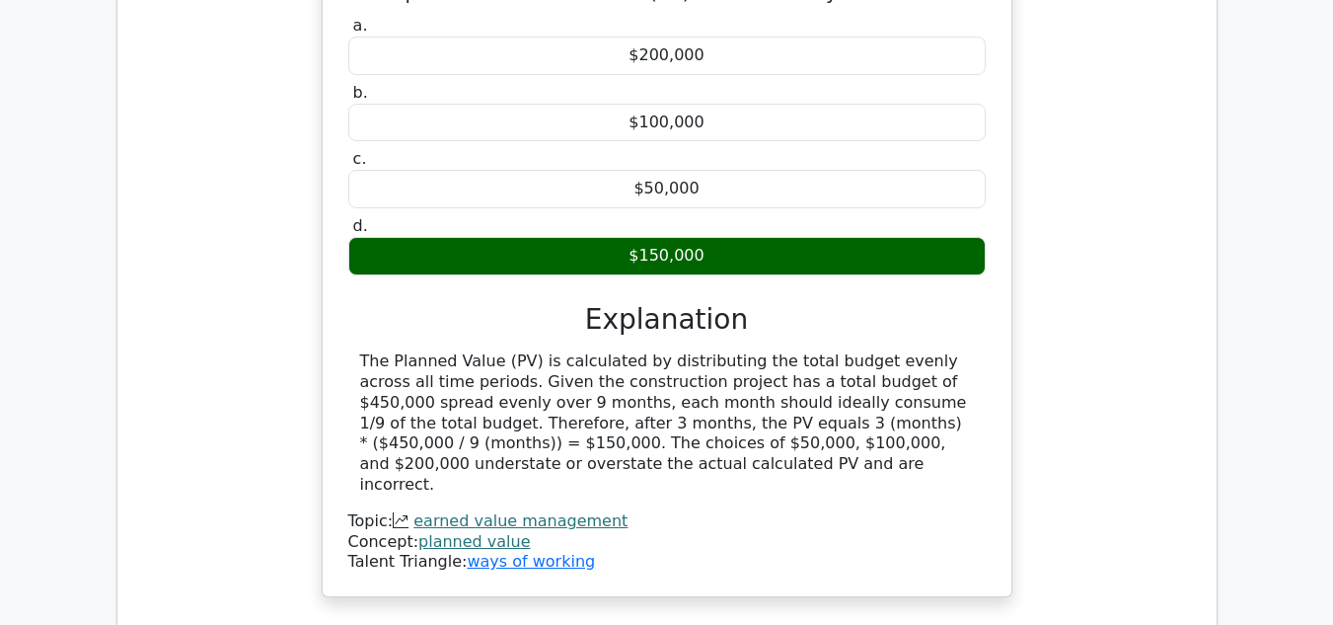
click at [837, 511] on div "Topic: earned value management Concept: planned value Talent Triangle: ways of …" at bounding box center [666, 541] width 637 height 61
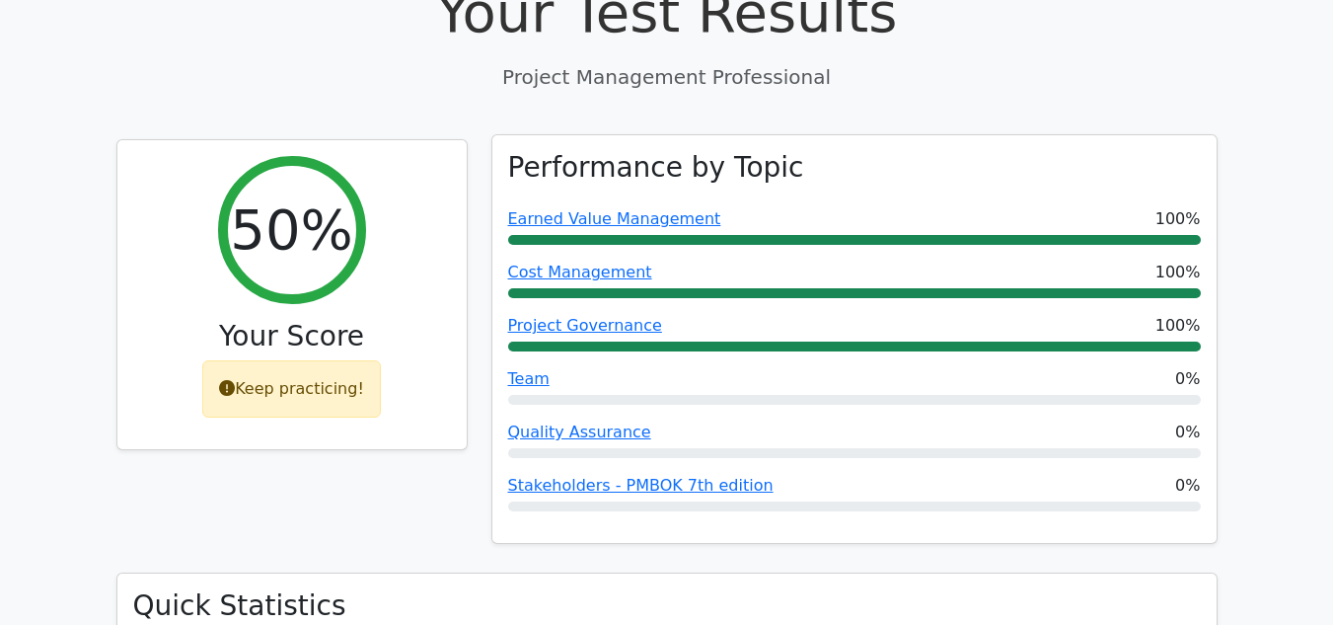
scroll to position [691, 0]
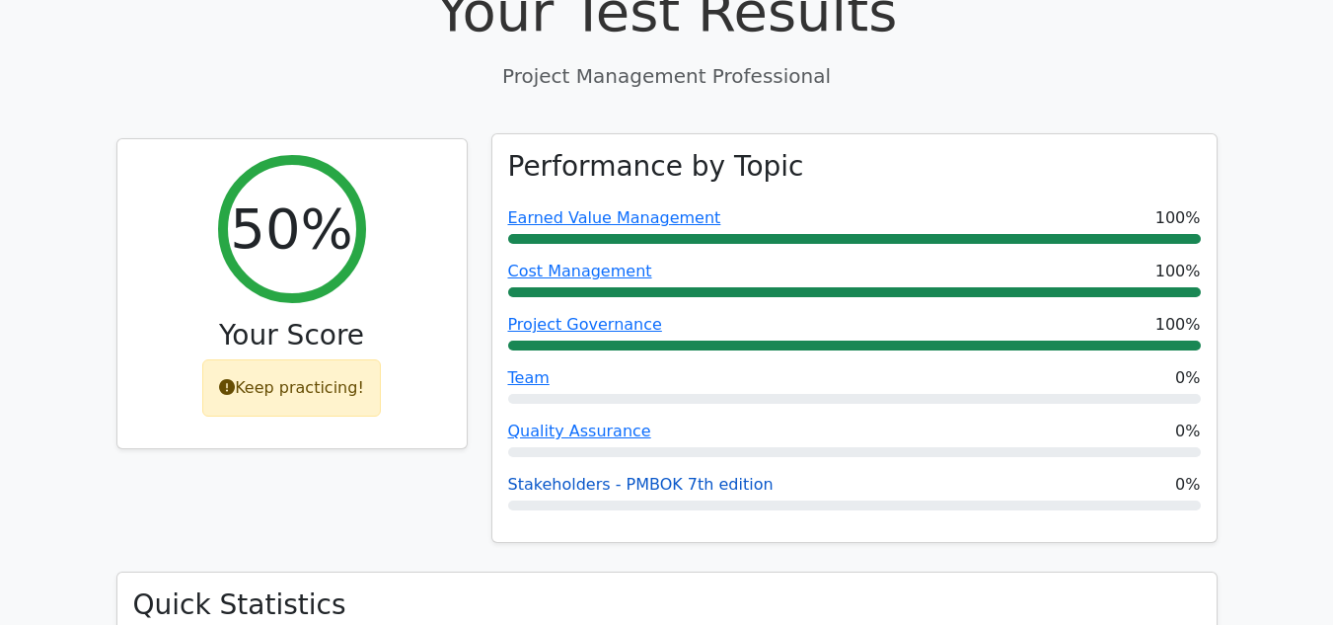
click at [642, 475] on link "Stakeholders - PMBOK 7th edition" at bounding box center [640, 484] width 265 height 19
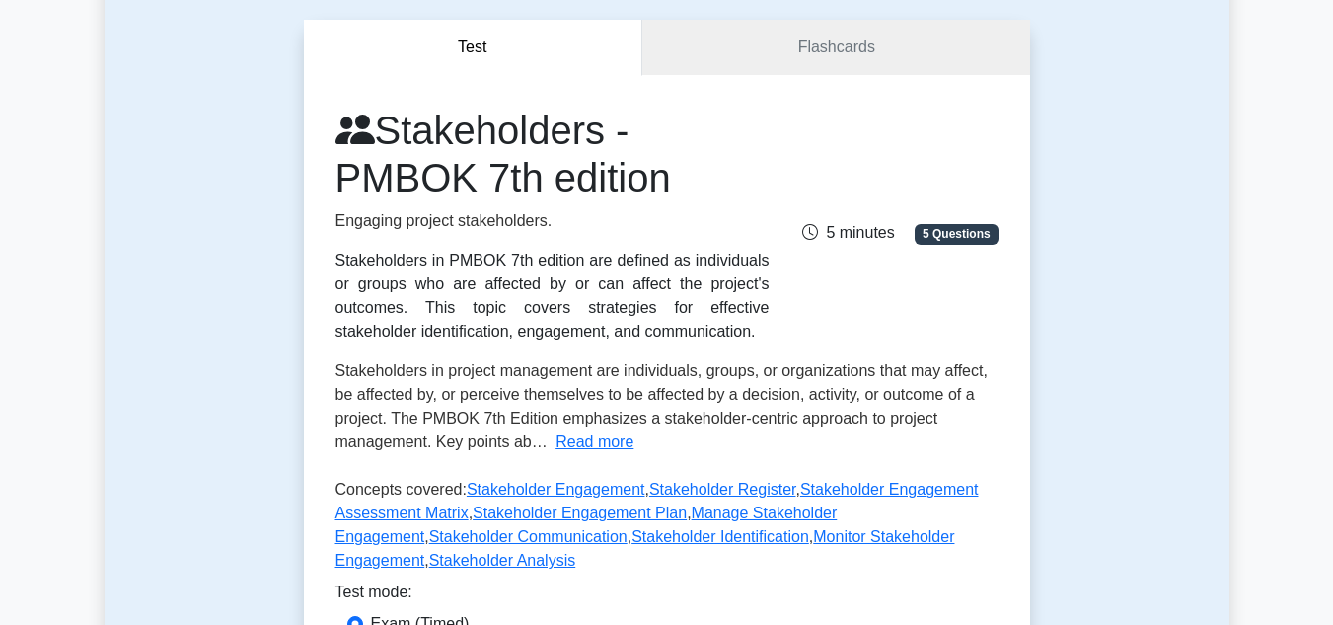
scroll to position [197, 0]
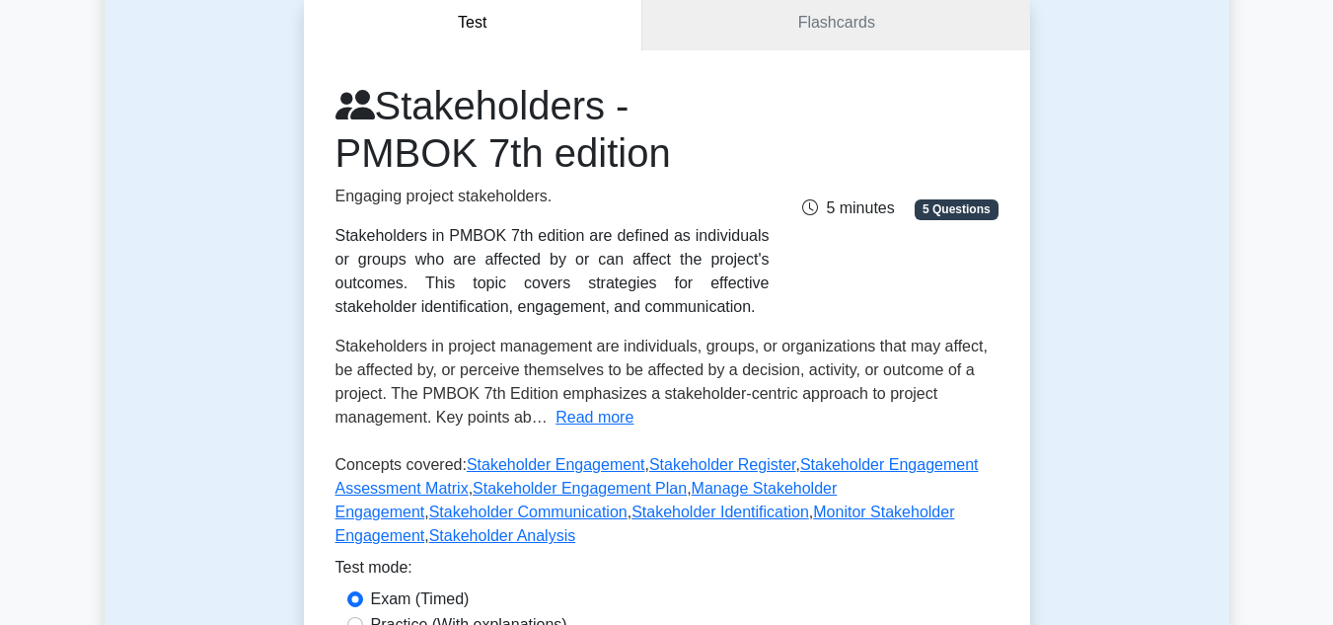
click at [696, 430] on div "Stakeholders - PMBOK 7th edition Engaging project stakeholders. Stakeholders in…" at bounding box center [666, 319] width 663 height 474
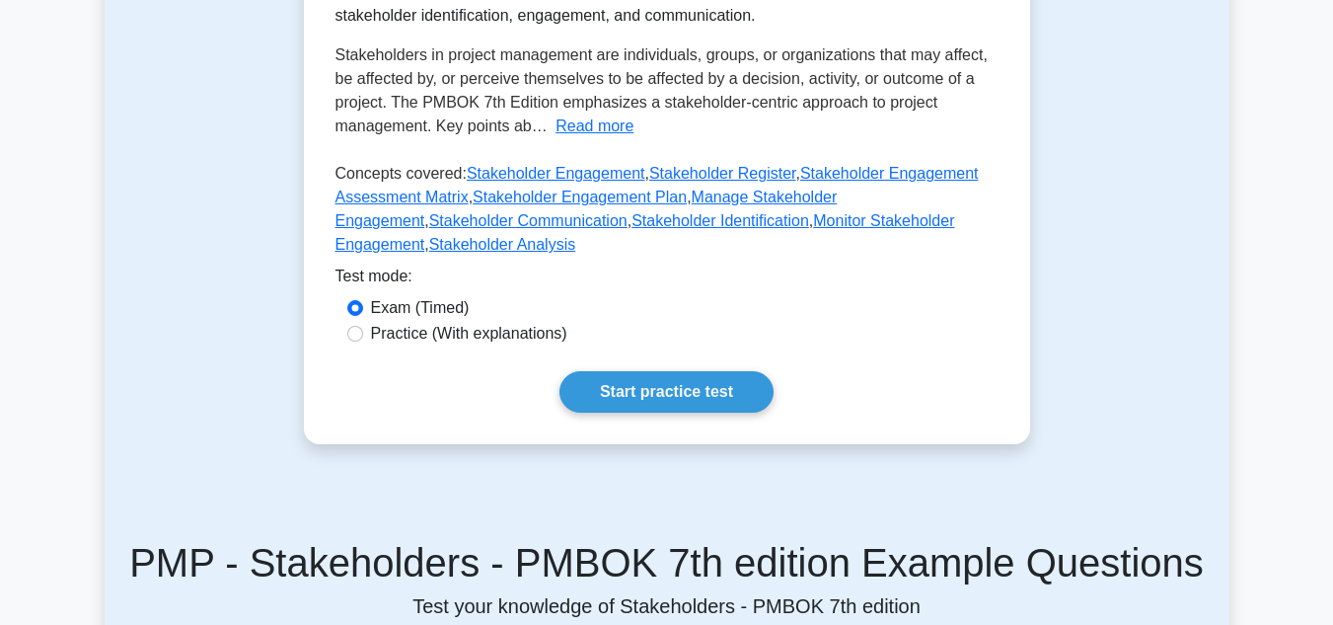
scroll to position [395, 0]
